Goal: Information Seeking & Learning: Learn about a topic

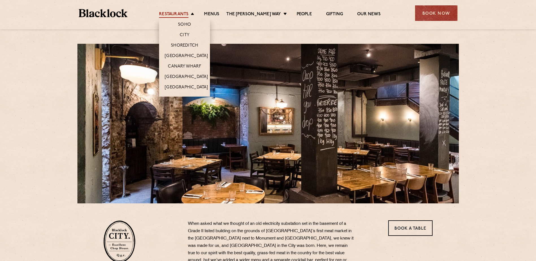
click at [188, 16] on link "Restaurants" at bounding box center [173, 15] width 29 height 6
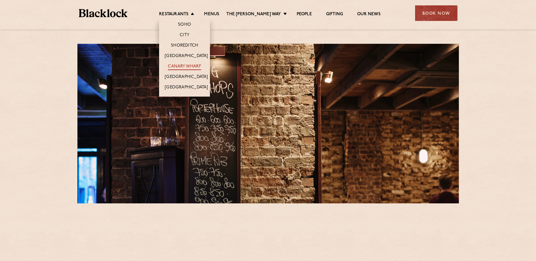
click at [192, 68] on link "Canary Wharf" at bounding box center [184, 67] width 33 height 6
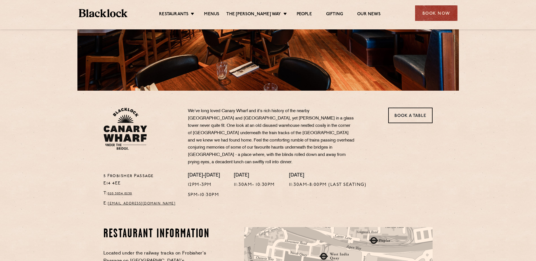
scroll to position [113, 0]
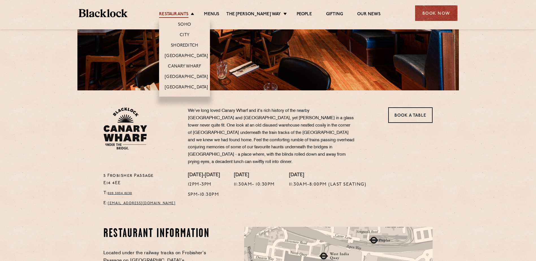
click at [183, 13] on link "Restaurants" at bounding box center [173, 15] width 29 height 6
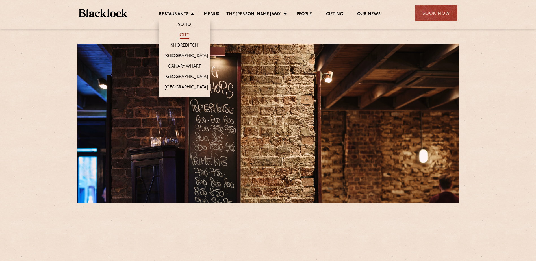
click at [189, 34] on link "City" at bounding box center [185, 35] width 10 height 6
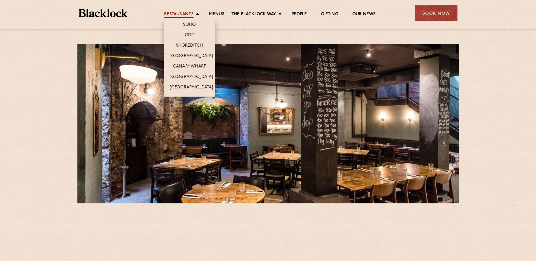
click at [187, 13] on link "Restaurants" at bounding box center [178, 15] width 29 height 6
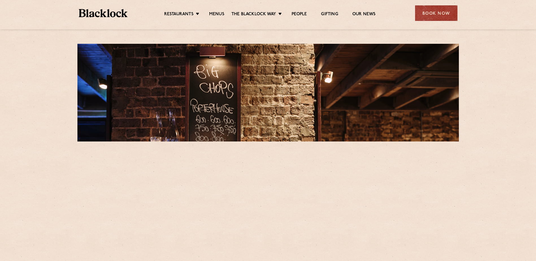
click at [0, 0] on li "Soho" at bounding box center [0, 0] width 0 height 0
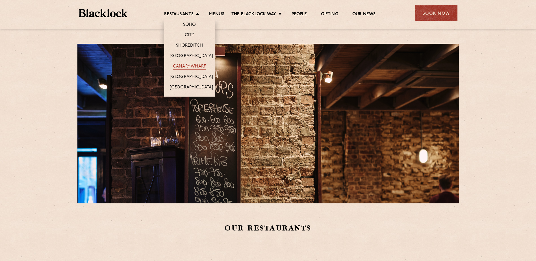
click at [195, 67] on link "Canary Wharf" at bounding box center [189, 67] width 33 height 6
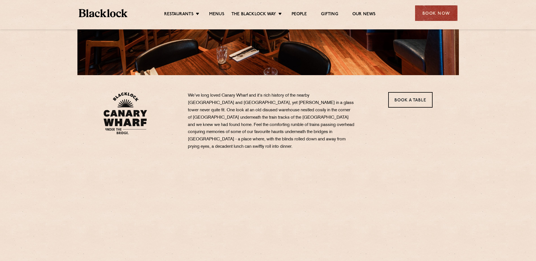
scroll to position [141, 0]
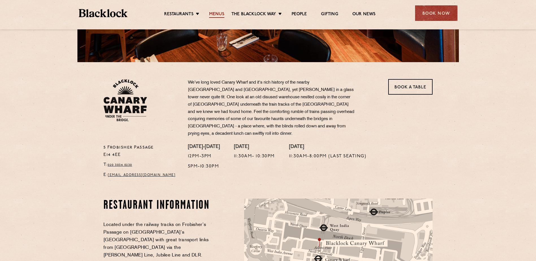
click at [214, 13] on link "Menus" at bounding box center [216, 15] width 15 height 6
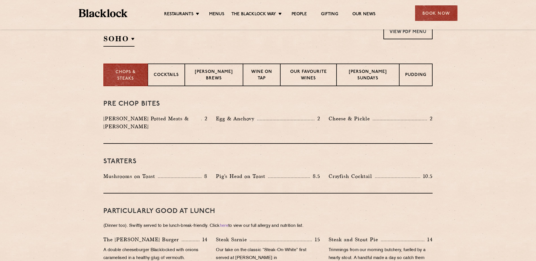
scroll to position [198, 0]
click at [369, 69] on div "[PERSON_NAME] Sundays" at bounding box center [368, 75] width 63 height 23
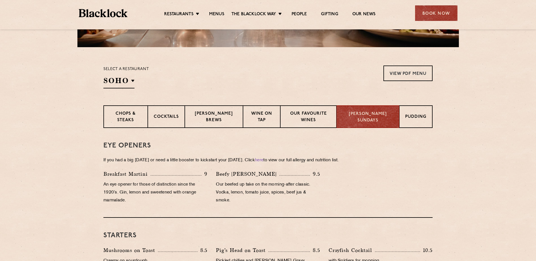
scroll to position [170, 0]
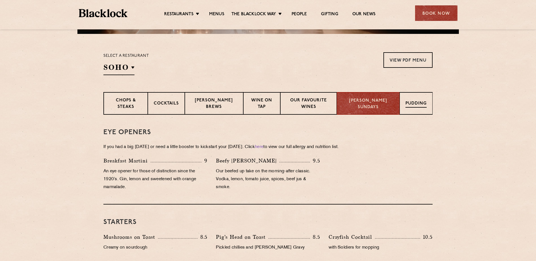
click at [409, 105] on p "Pudding" at bounding box center [416, 104] width 21 height 7
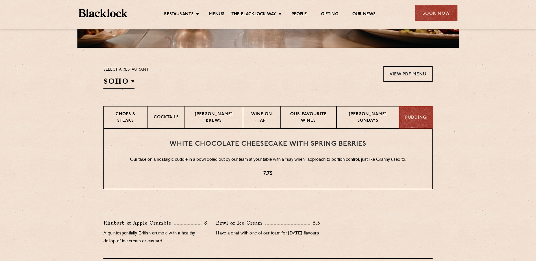
scroll to position [141, 0]
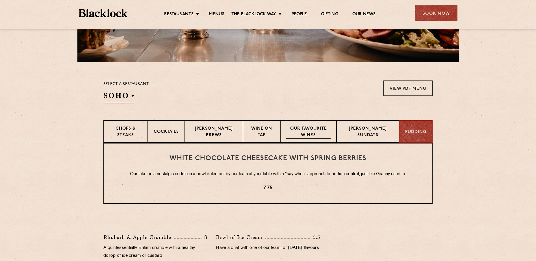
click at [305, 129] on p "Our favourite wines" at bounding box center [308, 132] width 45 height 13
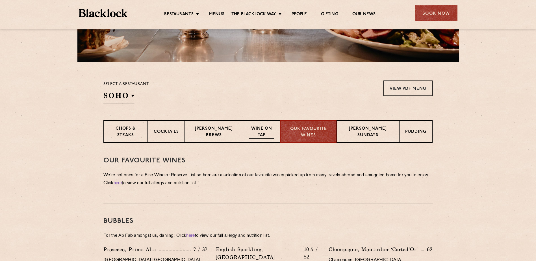
click at [268, 129] on p "Wine on Tap" at bounding box center [261, 132] width 25 height 13
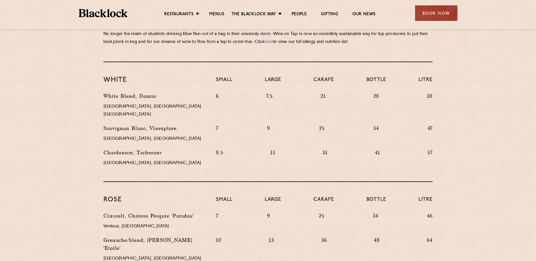
scroll to position [254, 0]
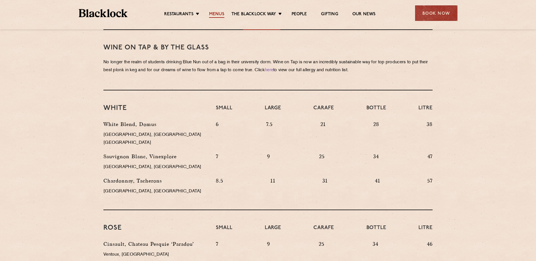
click at [212, 14] on link "Menus" at bounding box center [216, 15] width 15 height 6
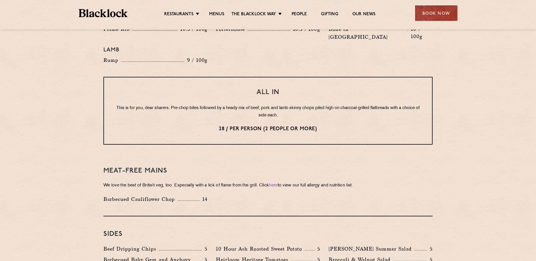
scroll to position [763, 0]
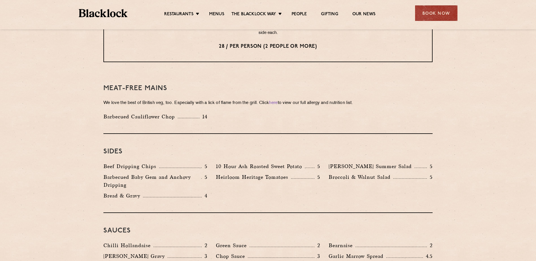
click at [417, 43] on p "28 / per person (2 people or more)" at bounding box center [267, 46] width 305 height 7
click at [207, 13] on li "Menus" at bounding box center [216, 15] width 29 height 6
click at [221, 13] on link "Menus" at bounding box center [216, 15] width 15 height 6
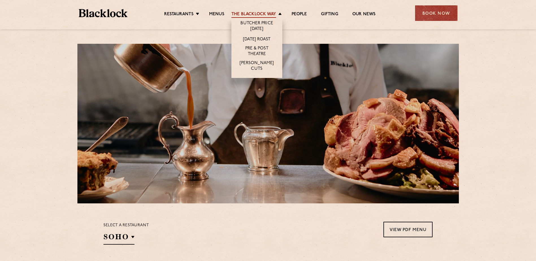
click at [265, 16] on link "The Blacklock Way" at bounding box center [253, 15] width 45 height 6
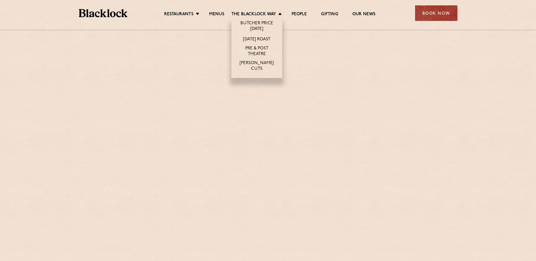
click at [261, 34] on li "[DATE] Roast" at bounding box center [256, 39] width 51 height 10
click at [261, 37] on link "[DATE] Roast" at bounding box center [256, 40] width 27 height 6
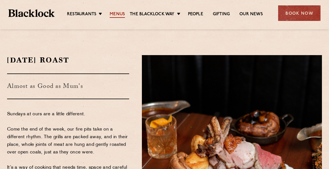
click at [116, 14] on link "Menus" at bounding box center [117, 15] width 15 height 6
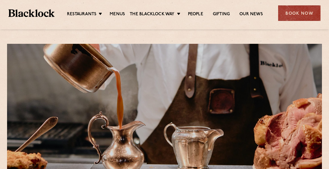
click at [118, 20] on div "Restaurants Soho City Shoreditch Covent Garden Canary Wharf Manchester Birmingh…" at bounding box center [164, 12] width 329 height 25
click at [118, 17] on link "Menus" at bounding box center [117, 15] width 15 height 6
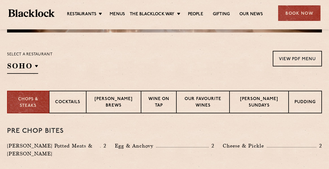
scroll to position [170, 0]
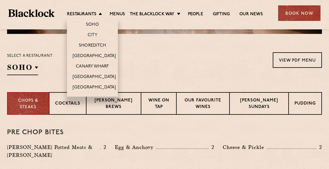
click at [82, 18] on li "Soho" at bounding box center [92, 24] width 51 height 12
click at [92, 68] on link "Canary Wharf" at bounding box center [92, 67] width 33 height 6
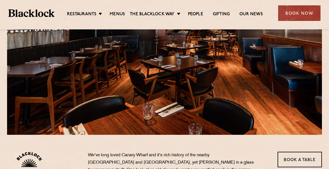
scroll to position [28, 0]
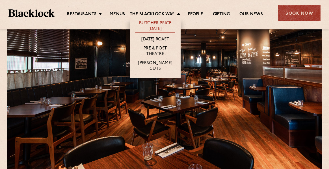
click at [155, 23] on link "Butcher Price [DATE]" at bounding box center [155, 27] width 40 height 12
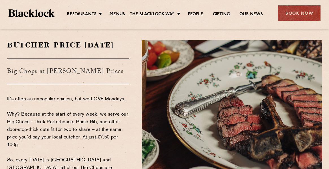
scroll to position [28, 0]
